Goal: Task Accomplishment & Management: Complete application form

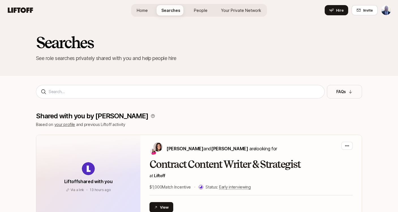
click at [144, 13] on span "Home" at bounding box center [142, 10] width 11 height 6
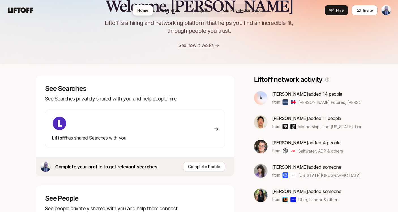
scroll to position [116, 0]
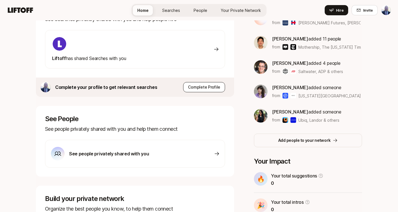
click at [210, 88] on p "Complete Profile" at bounding box center [204, 87] width 32 height 7
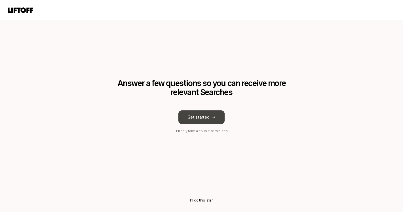
click at [207, 115] on button "Get started" at bounding box center [201, 117] width 46 height 14
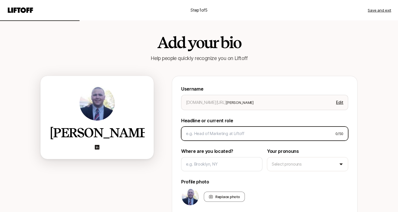
click at [242, 134] on input at bounding box center [258, 133] width 145 height 7
type textarea "x"
type input "H"
type textarea "x"
type input "He"
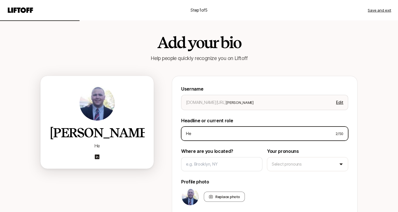
type textarea "x"
type input "Hea"
type textarea "x"
type input "Head"
type textarea "x"
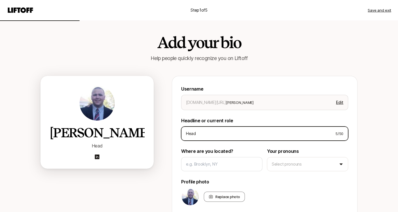
type input "Head o"
type textarea "x"
type input "Head of"
type textarea "x"
type input "Head of T"
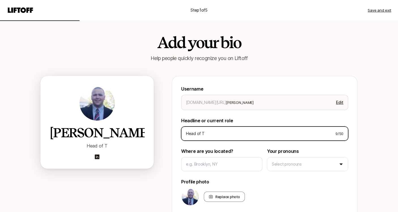
type textarea "x"
type input "Head of Ta"
type textarea "x"
type input "Head of Tal"
type textarea "x"
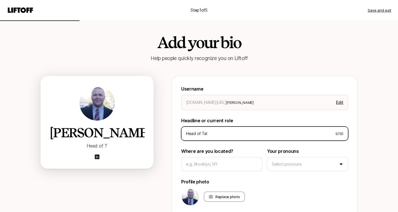
type input "Head of Tale"
type textarea "x"
type input "Head of Talen"
type textarea "x"
type input "Head of Talent"
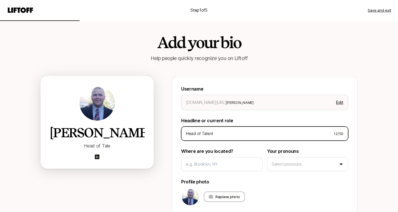
type textarea "x"
type input "Head of Talent"
type textarea "x"
type input "Head of Talent a"
type textarea "x"
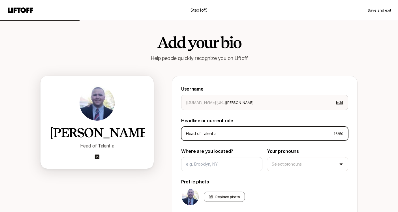
type input "Head of Talent ac"
type textarea "x"
type input "Head of Talent acq"
type textarea "x"
type input "Head of Talent ac"
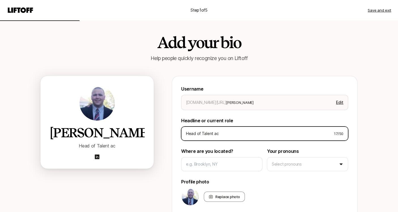
type textarea "x"
type input "Head of Talent a"
type textarea "x"
type input "Head of Talent"
type textarea "x"
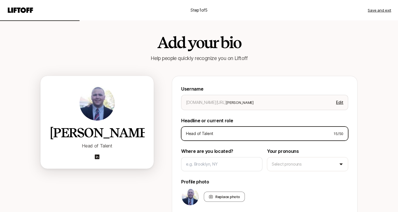
type input "Head of Talent A"
type textarea "x"
type input "Head of Talent Ac"
type textarea "x"
type input "Head of Talent Acq"
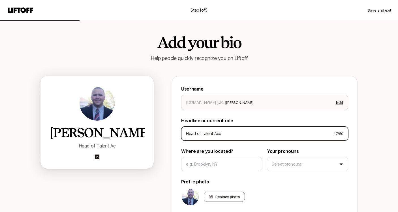
type textarea "x"
type input "Head of Talent Acqu"
type textarea "x"
type input "Head of Talent Acqui"
type textarea "x"
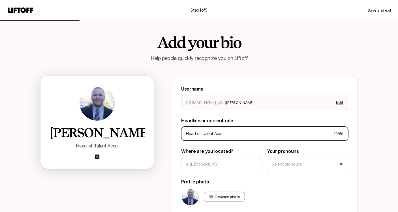
type input "Head of Talent Acquis"
type textarea "x"
type input "Head of Talent Acquisi"
type textarea "x"
type input "Head of Talent Acquisit"
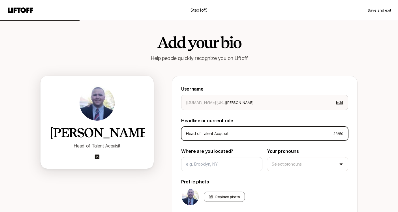
type textarea "x"
type input "Head of Talent Acquisiti"
type textarea "x"
type input "Head of Talent Acquisitio"
type textarea "x"
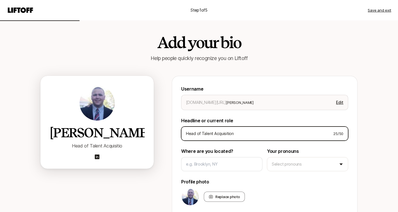
type input "Head of Talent Acquisition"
type textarea "x"
type input "Head of Talent Acquisition"
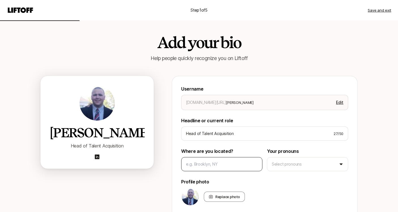
click at [234, 160] on div at bounding box center [221, 164] width 81 height 14
click at [232, 165] on input at bounding box center [222, 164] width 72 height 7
type textarea "x"
type input "E"
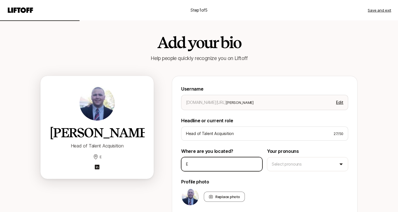
type textarea "x"
type input "Ed"
type textarea "x"
type input "Edi"
type textarea "x"
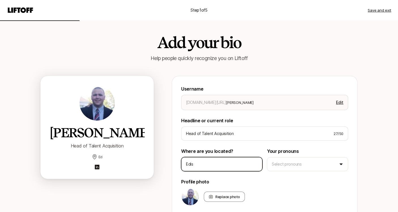
type input "Ediso"
type textarea "x"
type input "Edison"
type textarea "x"
type input "Ediso"
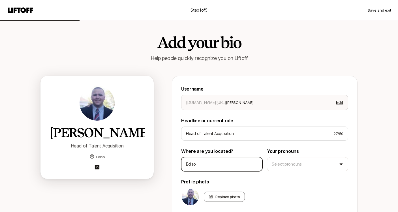
type textarea "x"
type input "Edis"
type textarea "x"
type input "Edi"
type textarea "x"
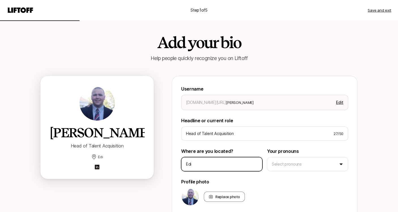
type input "Ed"
type textarea "x"
type input "E"
type textarea "x"
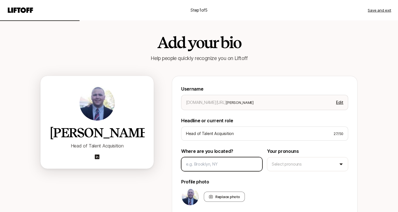
type textarea "x"
type input "E"
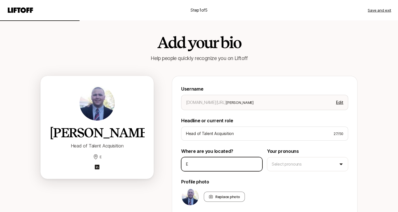
type textarea "x"
type input "Ed"
type textarea "x"
type input "Edi"
type textarea "x"
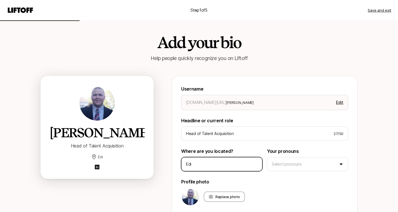
type input "Edis"
type textarea "x"
type input "Ediso"
type textarea "x"
type input "Edison"
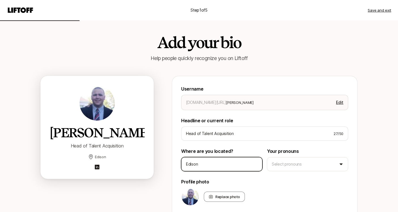
type textarea "x"
type input "Edison,"
type textarea "x"
type input "Edison, N"
type textarea "x"
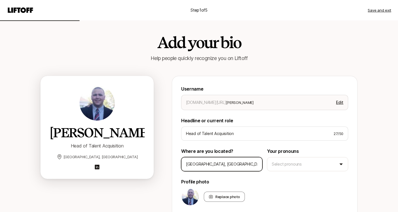
type input "Edison, NJ"
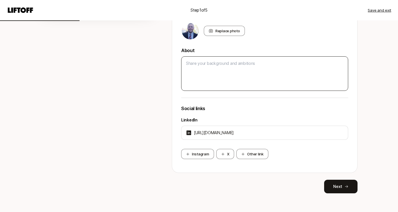
scroll to position [163, 0]
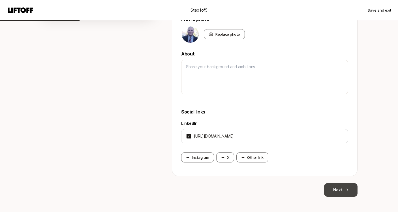
click at [337, 188] on button "Next" at bounding box center [340, 190] width 33 height 14
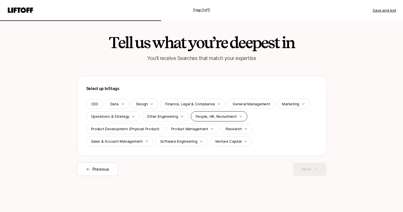
click at [222, 115] on p "People, HR, Recruitment" at bounding box center [215, 117] width 41 height 6
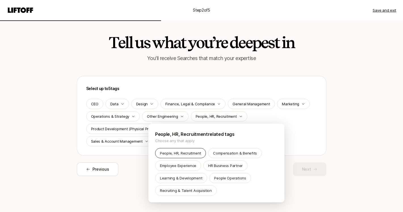
click at [195, 153] on p "People, HR, Recruitment" at bounding box center [180, 153] width 41 height 6
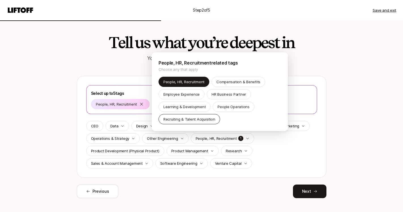
click at [193, 121] on p "Recruiting & Talent Acquisition" at bounding box center [189, 119] width 52 height 6
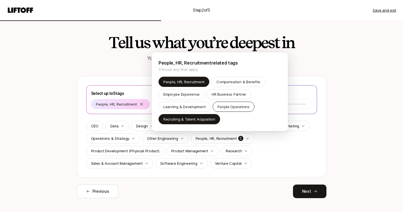
click at [230, 108] on p "People Operations" at bounding box center [233, 107] width 32 height 6
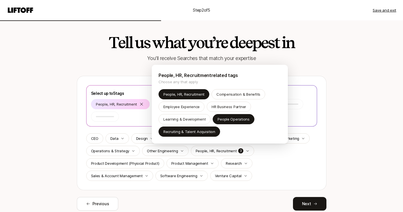
click at [338, 136] on html "Step 2 of 5 Save and exit Tell us what you’re deepest in You'll receive Searche…" at bounding box center [201, 106] width 403 height 212
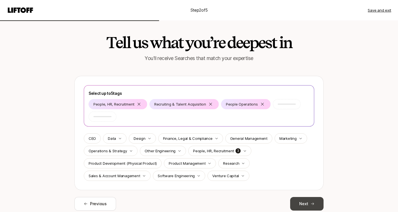
click at [307, 203] on button "Next" at bounding box center [306, 204] width 33 height 14
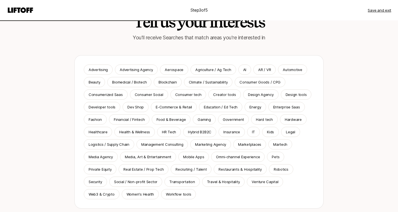
scroll to position [20, 0]
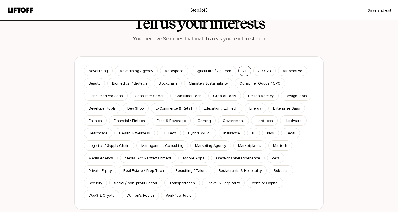
click at [243, 68] on p "AI" at bounding box center [244, 71] width 3 height 6
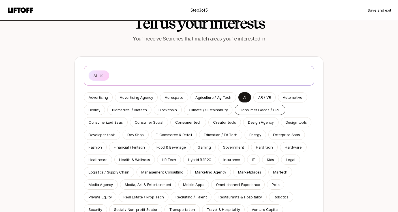
scroll to position [21, 0]
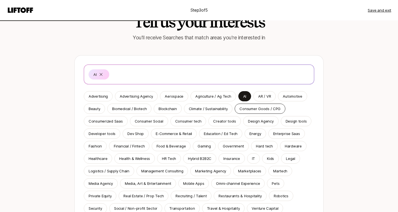
click at [264, 110] on p "Consumer Goods / CPG" at bounding box center [260, 109] width 41 height 6
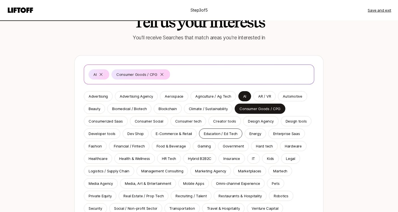
click at [229, 135] on p "Education / Ed Tech" at bounding box center [221, 134] width 34 height 6
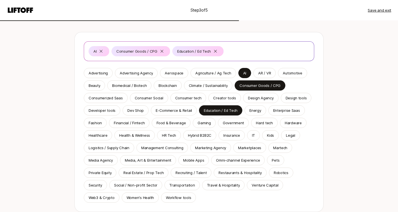
scroll to position [53, 0]
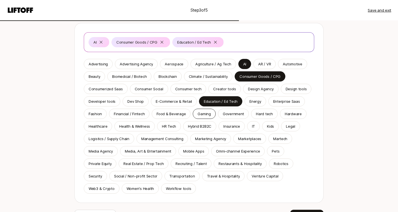
click at [204, 117] on div "Gaming" at bounding box center [204, 114] width 23 height 10
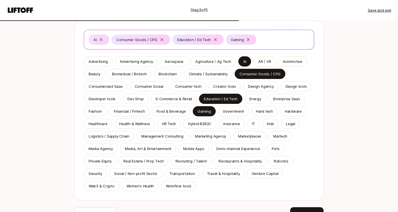
scroll to position [56, 0]
click at [142, 124] on p "Health & Wellness" at bounding box center [134, 124] width 31 height 6
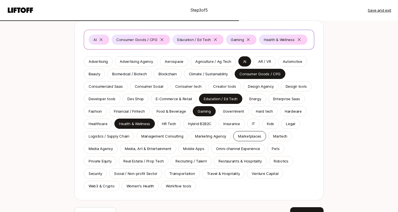
click at [250, 136] on p "Marketplaces" at bounding box center [249, 136] width 23 height 6
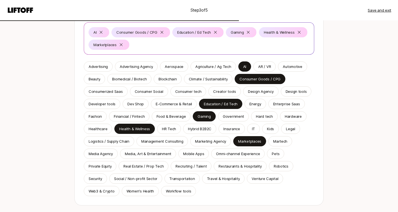
scroll to position [76, 0]
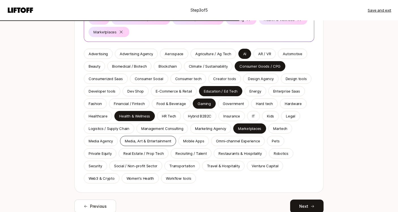
click at [170, 139] on div "Media, Art & Entertainment" at bounding box center [148, 141] width 56 height 10
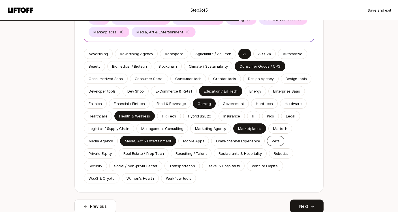
click at [267, 138] on div "Pets" at bounding box center [275, 141] width 17 height 10
click at [198, 152] on p "Recruiting / Talent" at bounding box center [191, 154] width 31 height 6
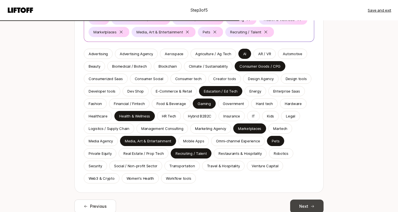
click at [308, 205] on button "Next" at bounding box center [306, 207] width 33 height 14
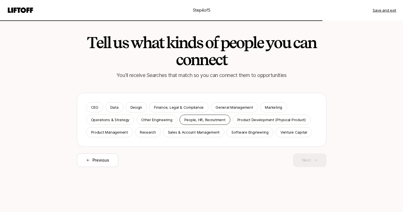
click at [190, 116] on div "People, HR, Recruitment" at bounding box center [204, 120] width 51 height 10
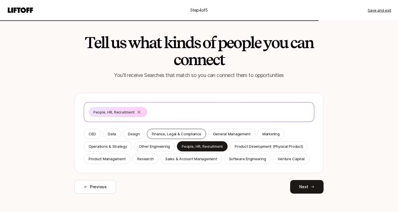
click at [179, 131] on p "Finance, Legal & Compliance" at bounding box center [177, 134] width 50 height 6
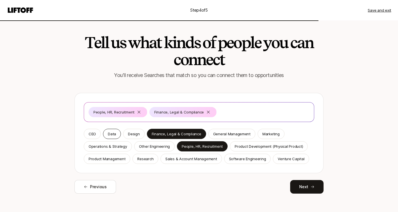
click at [112, 131] on p "Data" at bounding box center [112, 134] width 8 height 6
click at [268, 131] on p "Marketing" at bounding box center [271, 134] width 17 height 6
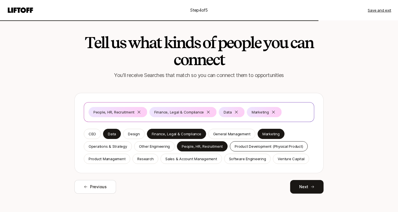
click at [266, 145] on p "Product Development (Physical Product)" at bounding box center [269, 147] width 68 height 6
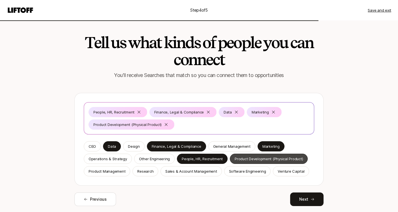
click at [252, 160] on p "Product Development (Physical Product)" at bounding box center [269, 159] width 68 height 6
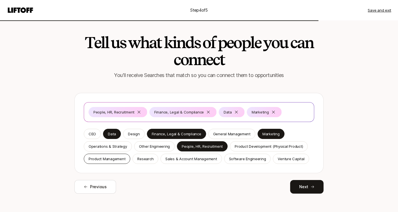
click at [116, 162] on div "Product Management" at bounding box center [107, 159] width 46 height 10
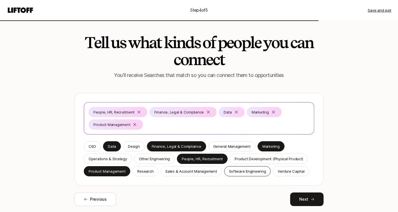
click at [235, 171] on p "Software Engineering" at bounding box center [247, 172] width 37 height 6
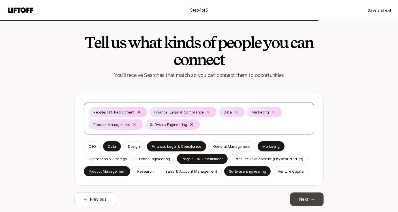
click at [306, 197] on button "Next" at bounding box center [306, 200] width 33 height 14
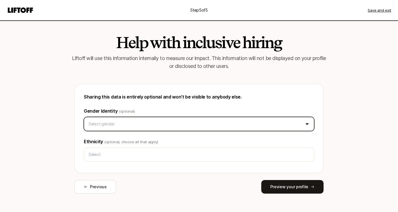
click at [269, 123] on html "Step 5 of 5 Save and exit Help with inclusive hiring Liftoff will use this info…" at bounding box center [199, 106] width 398 height 212
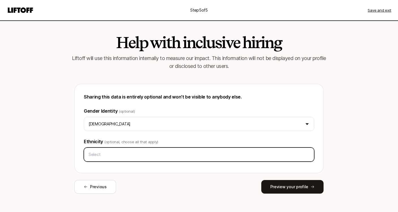
click at [267, 149] on div at bounding box center [199, 155] width 231 height 14
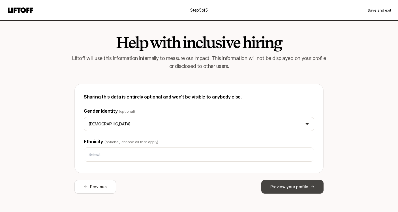
click at [290, 184] on button "Preview your profile" at bounding box center [292, 187] width 62 height 14
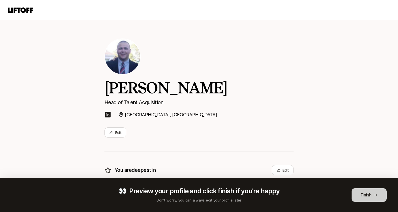
click at [370, 193] on button "Finish" at bounding box center [369, 195] width 35 height 14
